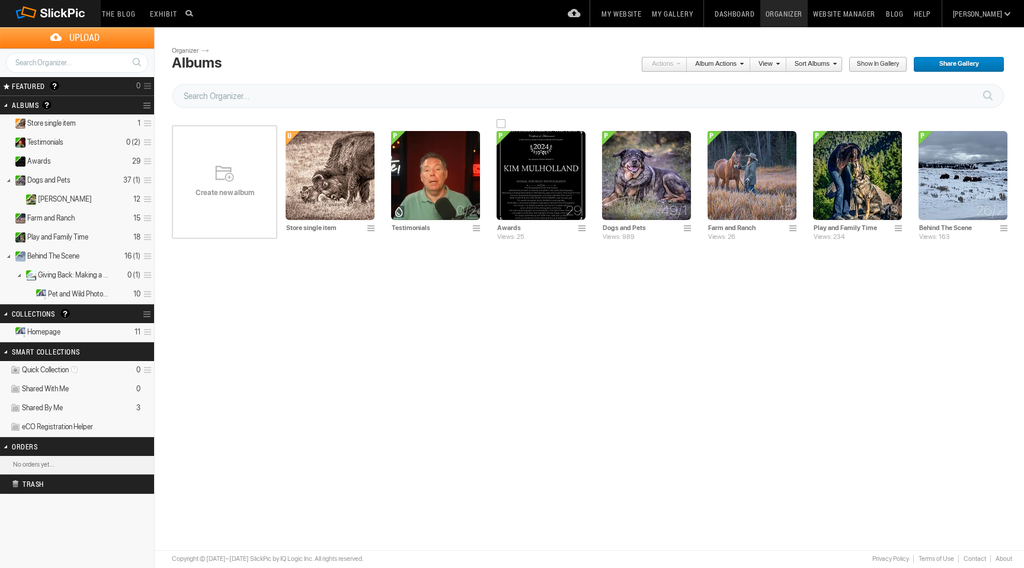
click at [532, 179] on img at bounding box center [541, 175] width 89 height 89
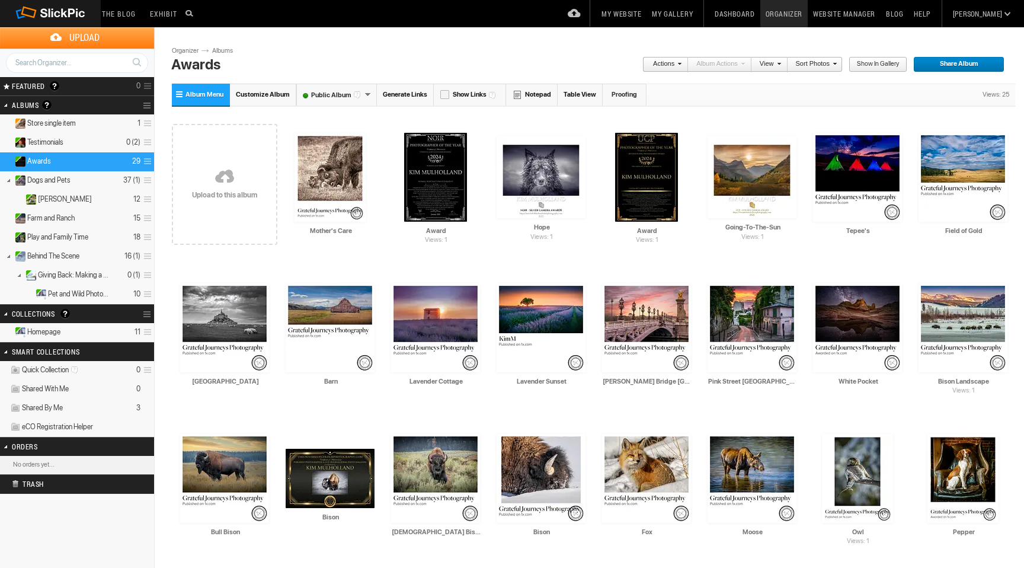
click at [228, 174] on link at bounding box center [224, 177] width 105 height 137
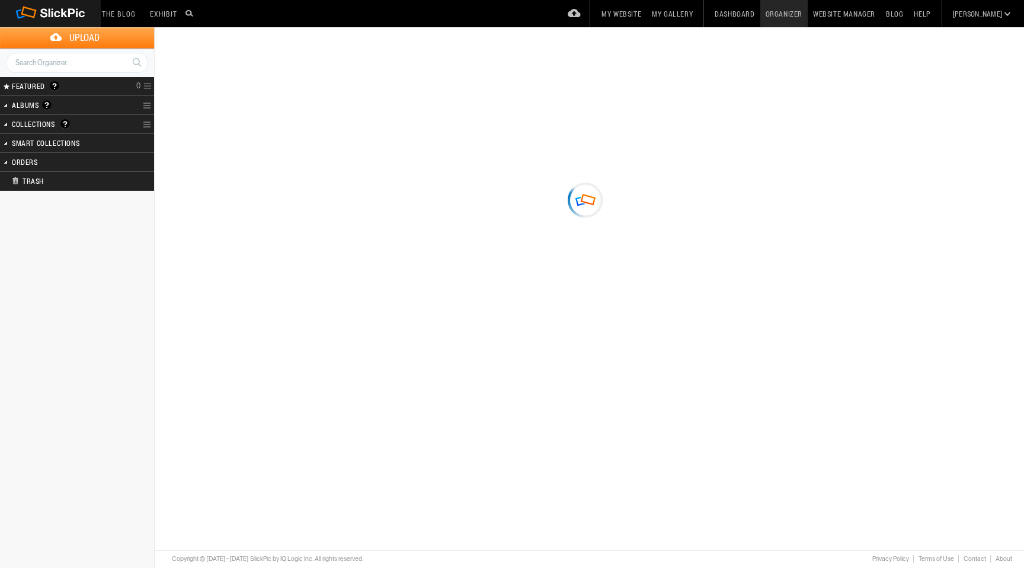
type input "Awards"
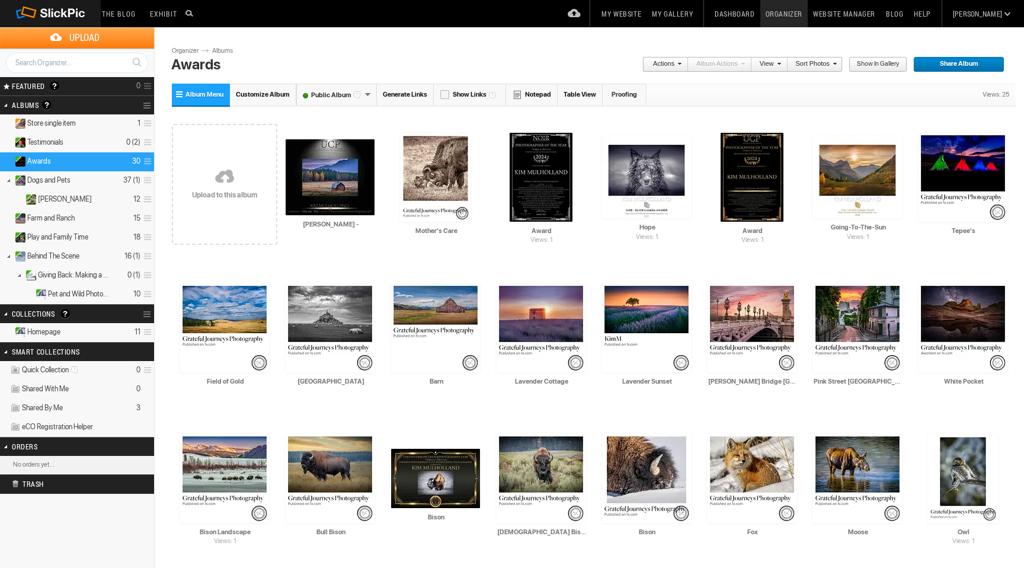
click at [222, 174] on link at bounding box center [224, 177] width 105 height 137
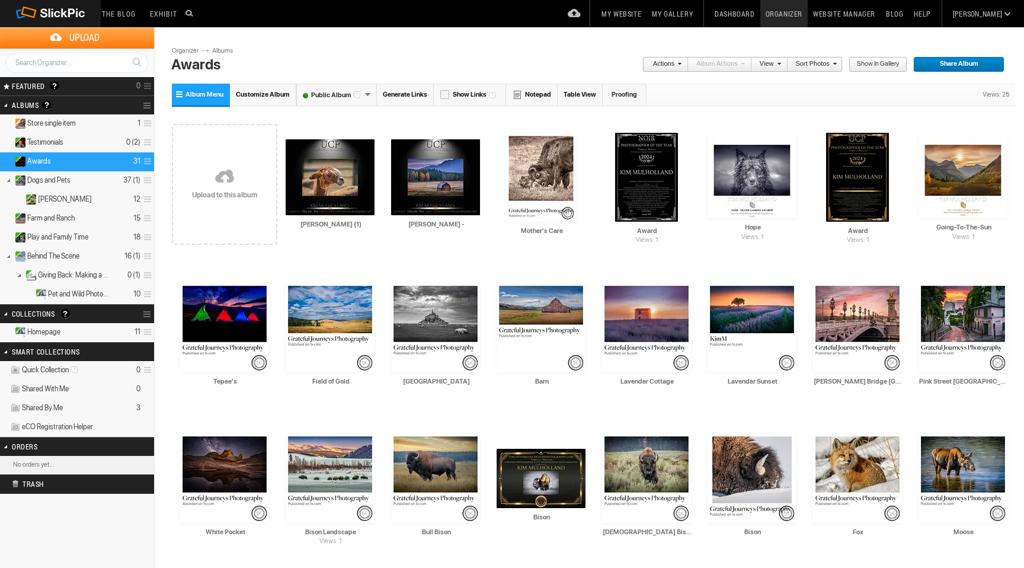
click at [231, 185] on link at bounding box center [224, 177] width 105 height 137
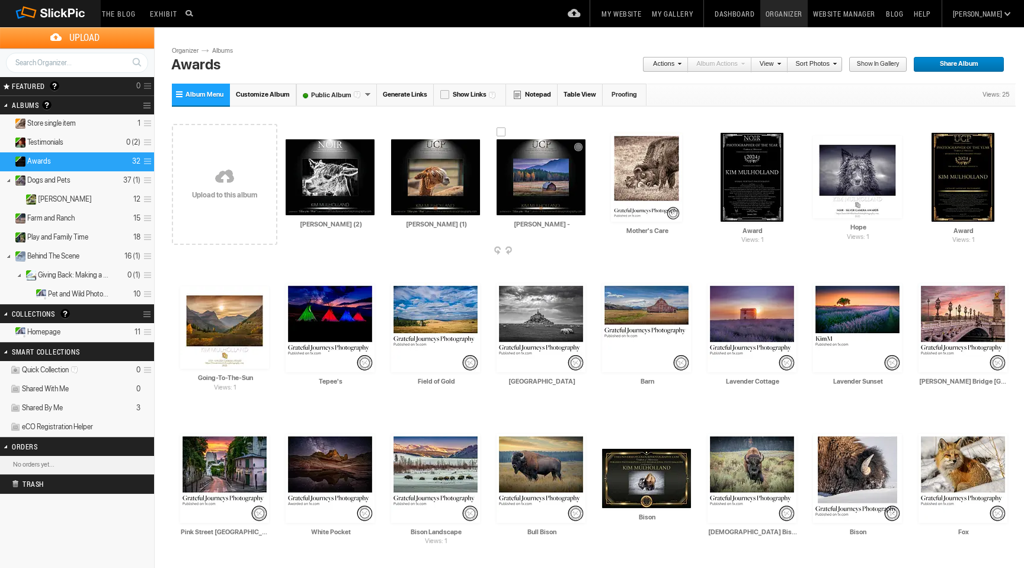
click at [558, 223] on input "KIM M -" at bounding box center [542, 224] width 90 height 11
type input "K"
type input "Autumn Morning"
click at [808, 13] on link "Organizer" at bounding box center [783, 13] width 47 height 27
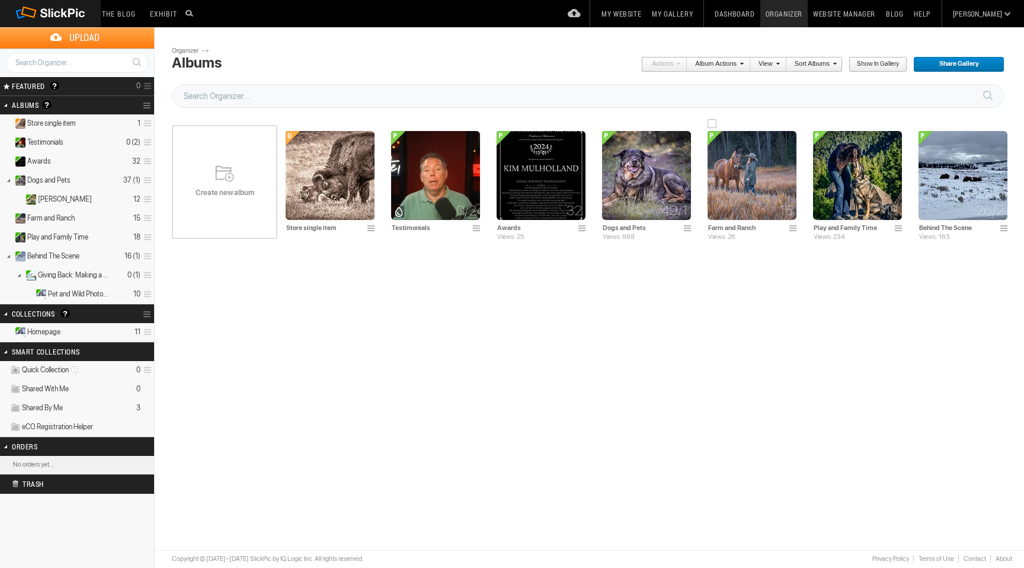
click at [747, 191] on img at bounding box center [752, 175] width 89 height 89
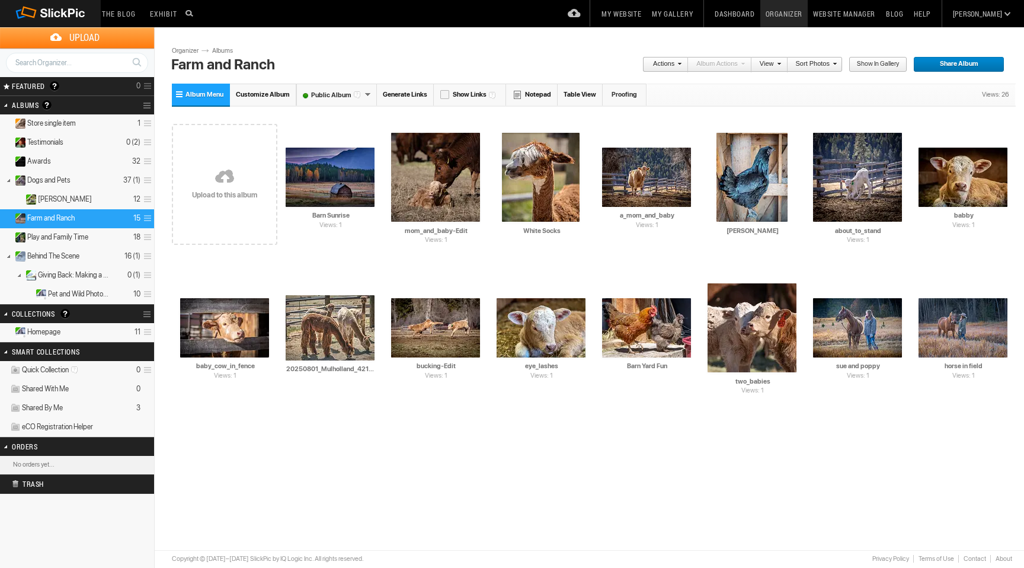
click at [808, 14] on link "Organizer" at bounding box center [783, 13] width 47 height 27
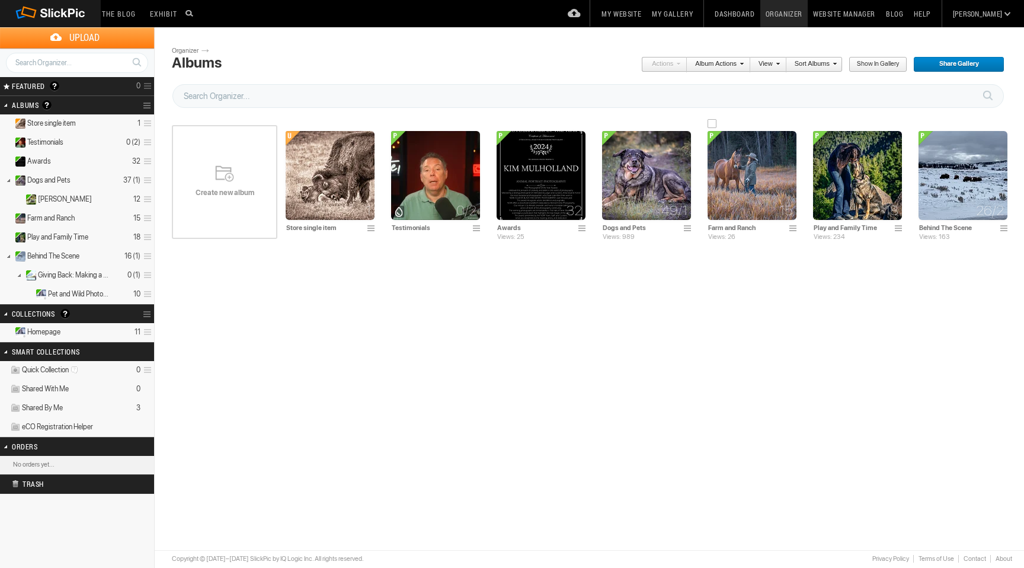
click at [747, 203] on img at bounding box center [752, 175] width 89 height 89
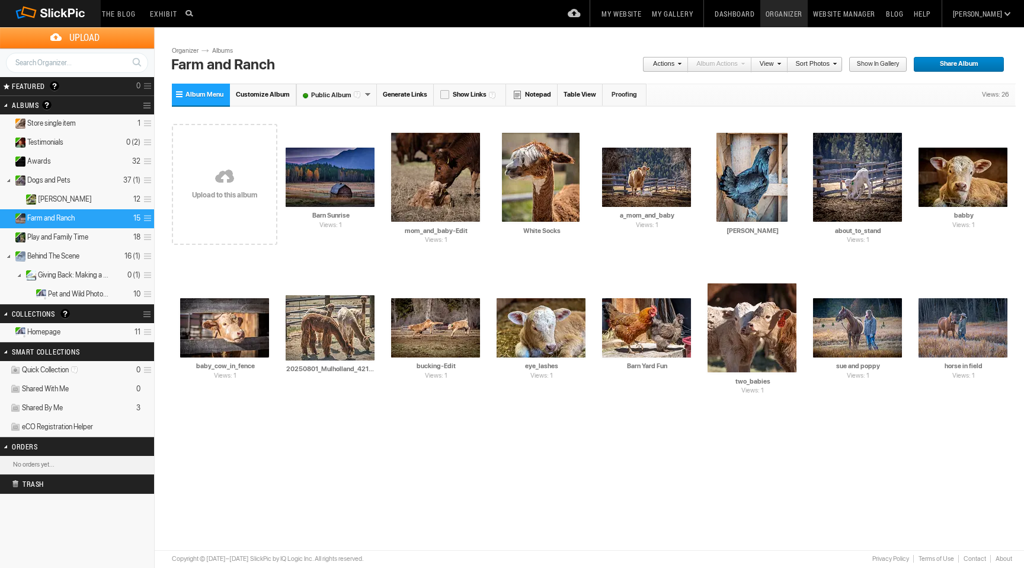
click at [808, 9] on link "Organizer" at bounding box center [783, 13] width 47 height 27
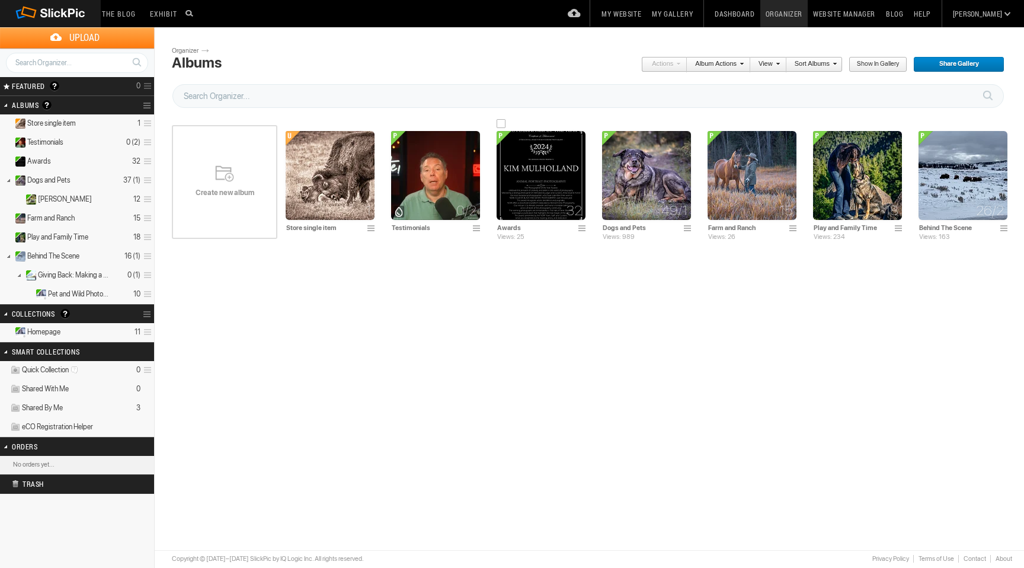
click at [550, 171] on img at bounding box center [541, 175] width 89 height 89
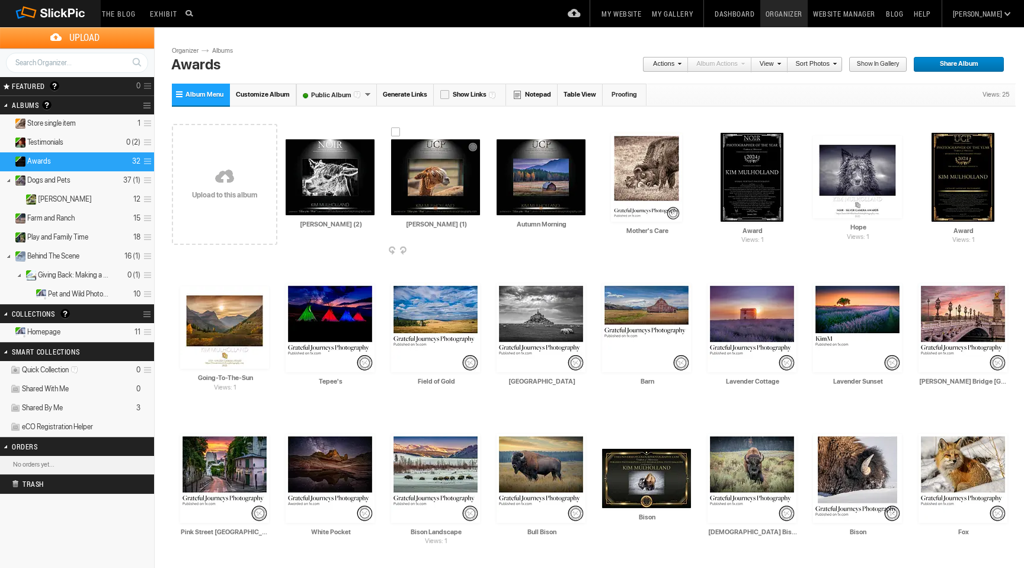
click at [459, 226] on input "KIM M (1)" at bounding box center [436, 224] width 90 height 11
type input "K"
type input "White Socks"
click at [675, 231] on input "Mother's Care" at bounding box center [647, 230] width 90 height 11
type input "M"
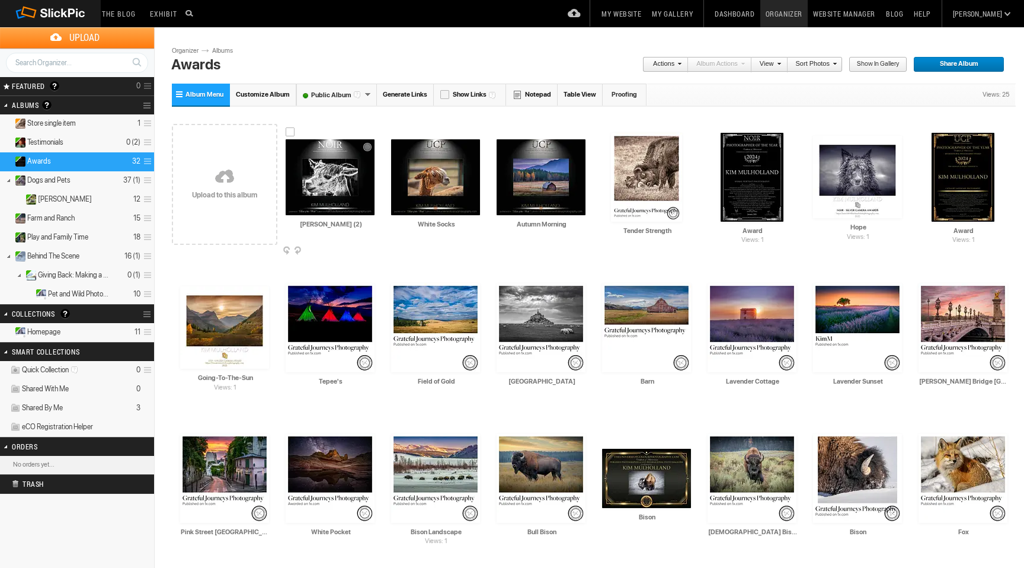
type input "Tender Strength"
click at [356, 226] on input "KIM M (2)" at bounding box center [331, 224] width 90 height 11
type input "K"
type input "Violet"
click at [647, 11] on link "My Website" at bounding box center [621, 13] width 50 height 27
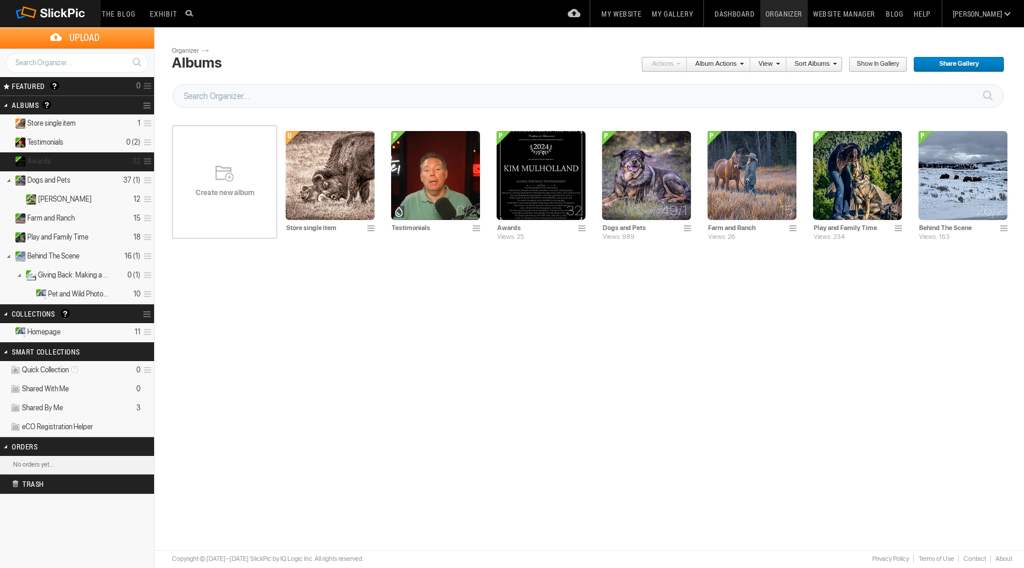
click at [46, 160] on span "Awards" at bounding box center [39, 160] width 24 height 9
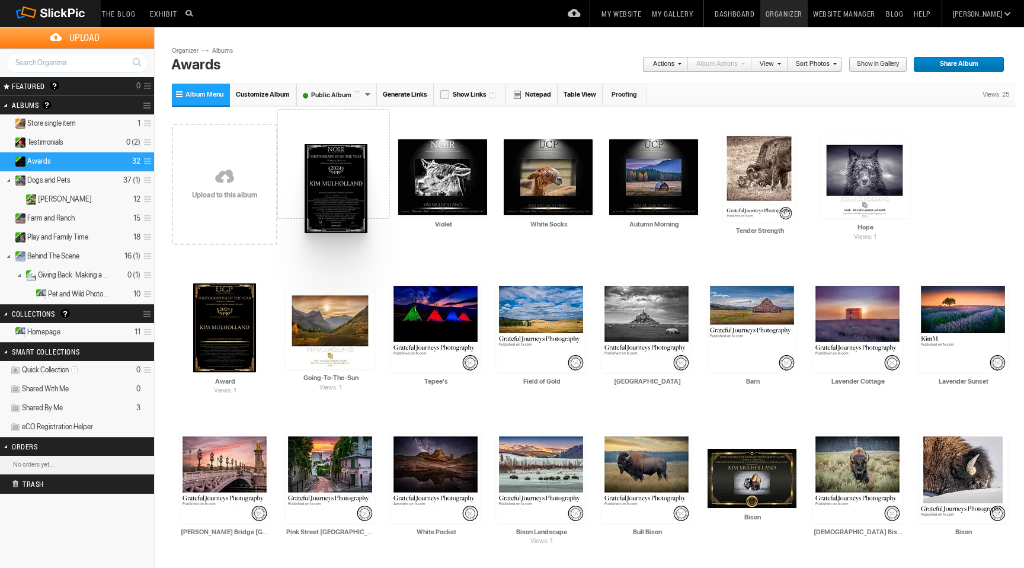
drag, startPoint x: 735, startPoint y: 181, endPoint x: 303, endPoint y: 143, distance: 434.3
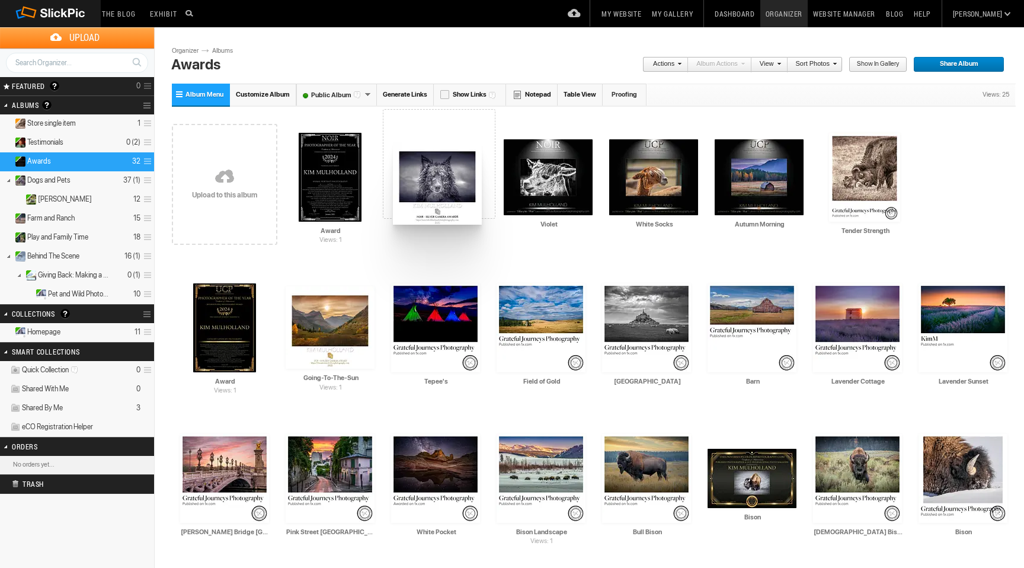
drag, startPoint x: 868, startPoint y: 178, endPoint x: 391, endPoint y: 142, distance: 477.8
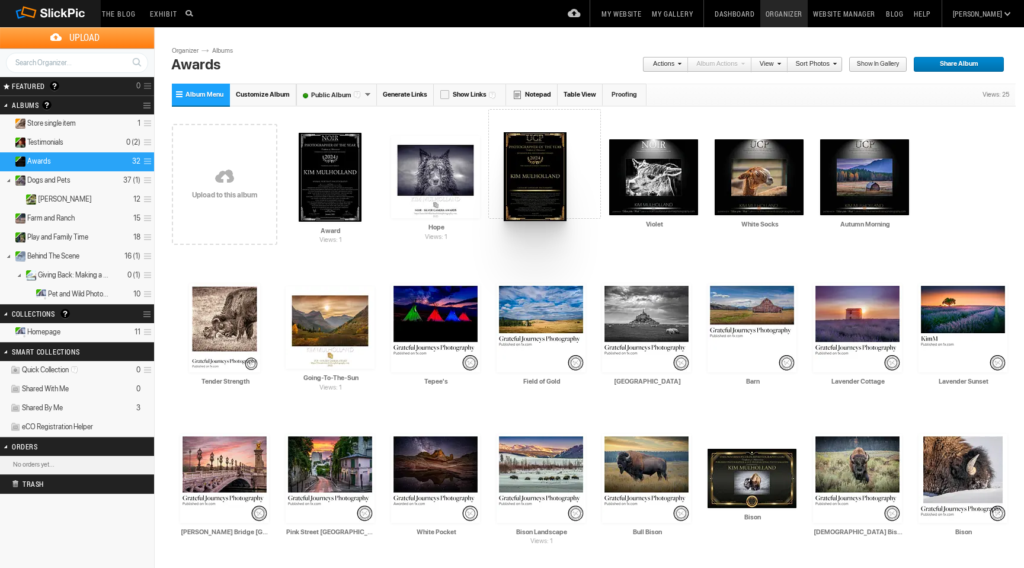
drag, startPoint x: 961, startPoint y: 165, endPoint x: 501, endPoint y: 133, distance: 460.4
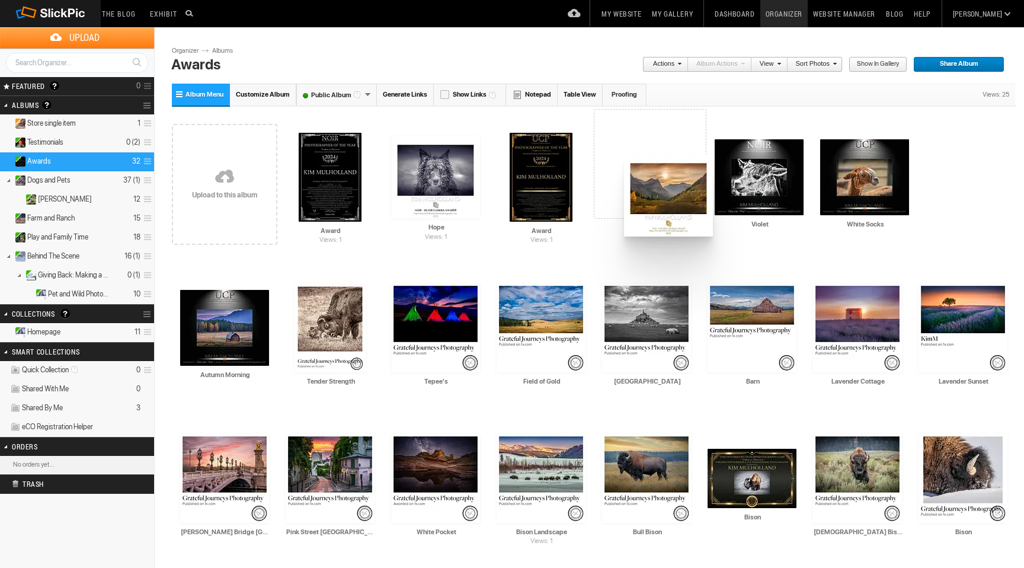
drag, startPoint x: 232, startPoint y: 319, endPoint x: 622, endPoint y: 151, distance: 423.9
